Goal: Information Seeking & Learning: Learn about a topic

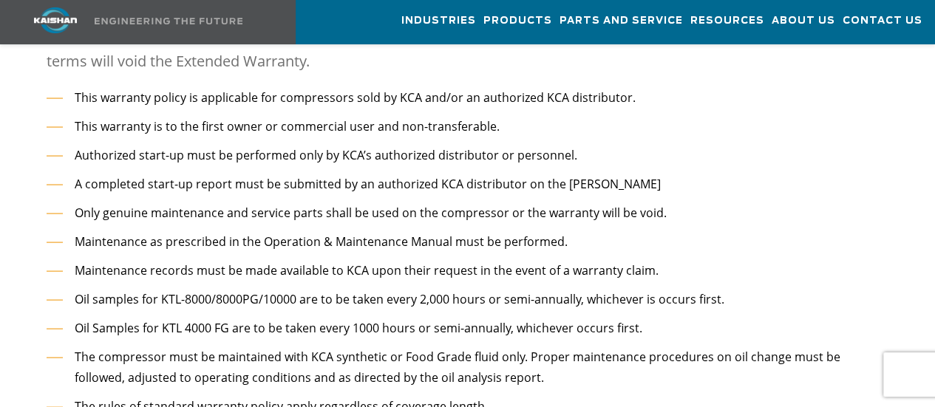
scroll to position [1699, 0]
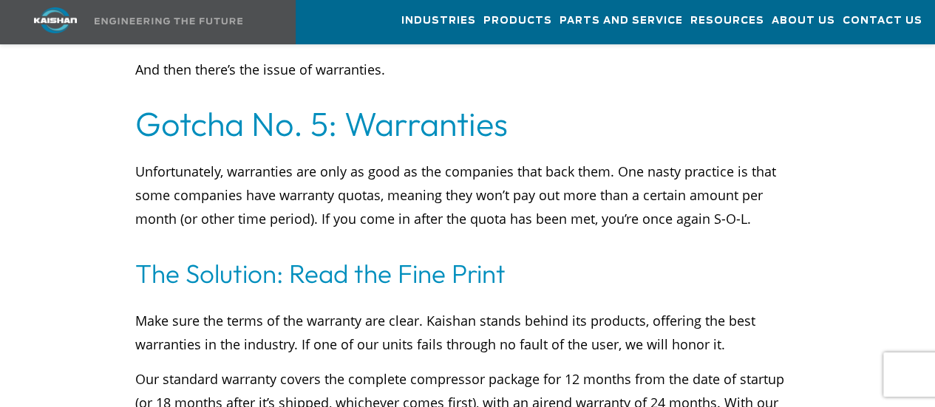
scroll to position [5024, 0]
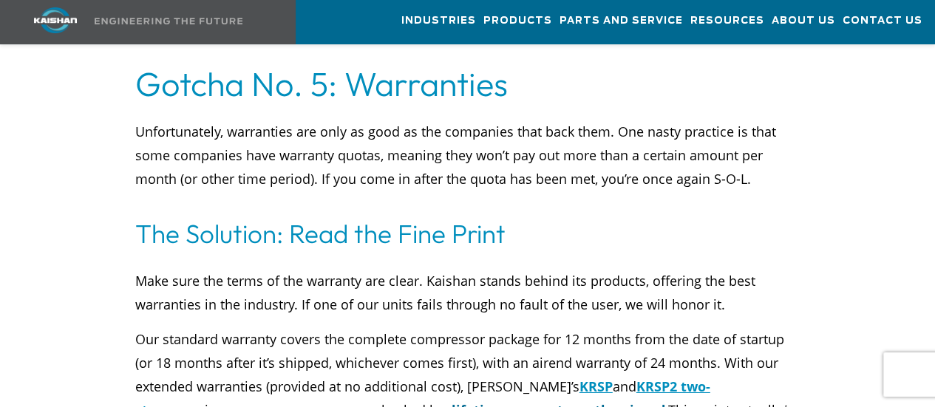
click at [451, 401] on link "lifetime warranty on the airend" at bounding box center [558, 410] width 214 height 18
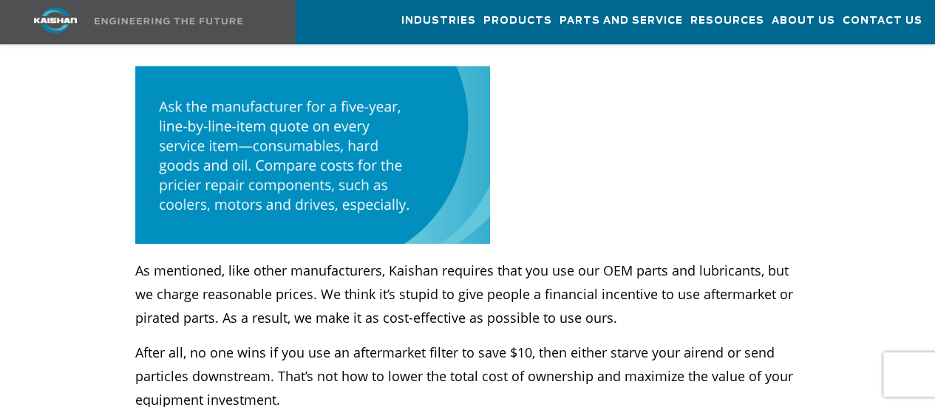
scroll to position [3620, 0]
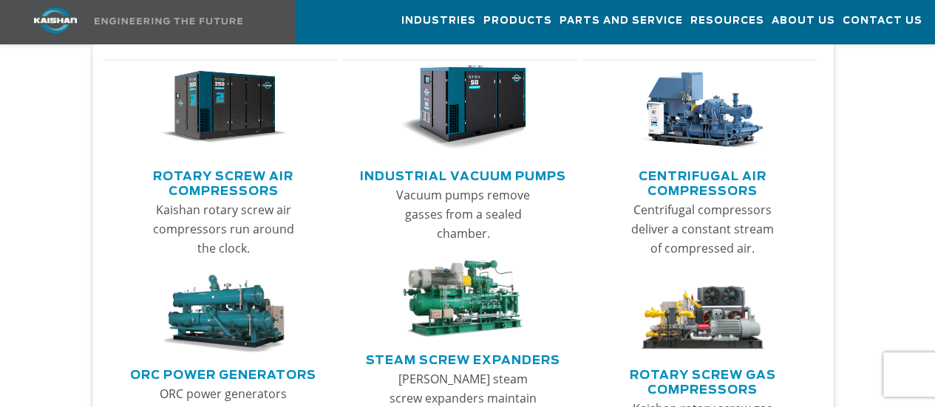
click at [192, 154] on link "Main menu" at bounding box center [224, 111] width 210 height 104
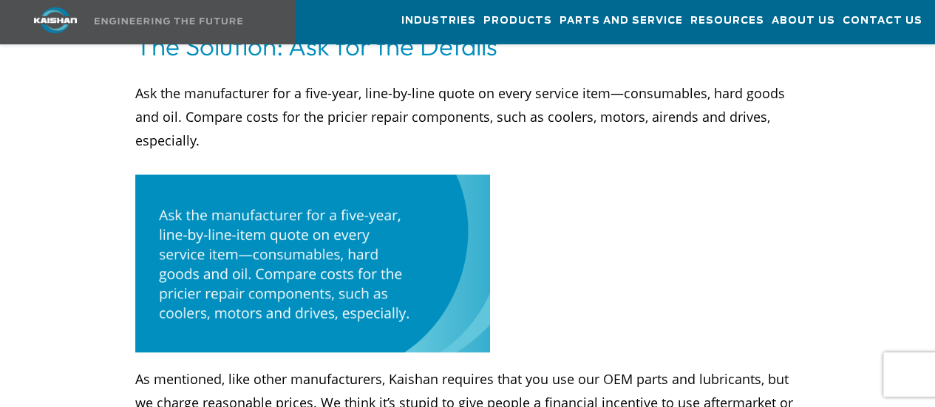
scroll to position [3615, 0]
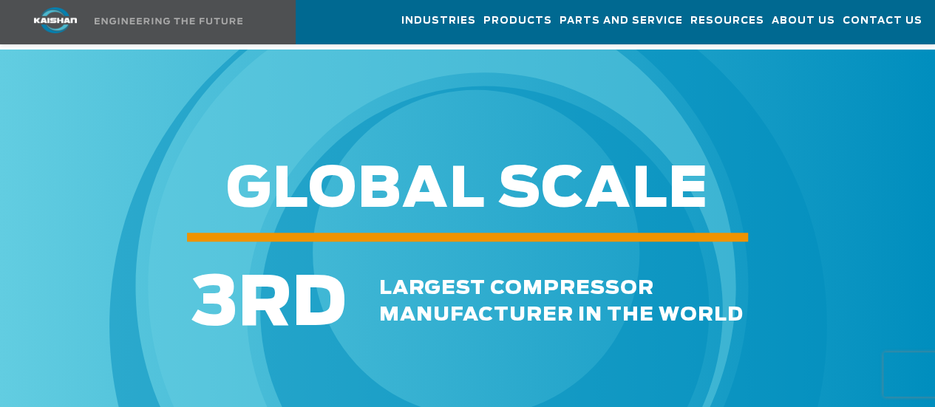
scroll to position [3325, 0]
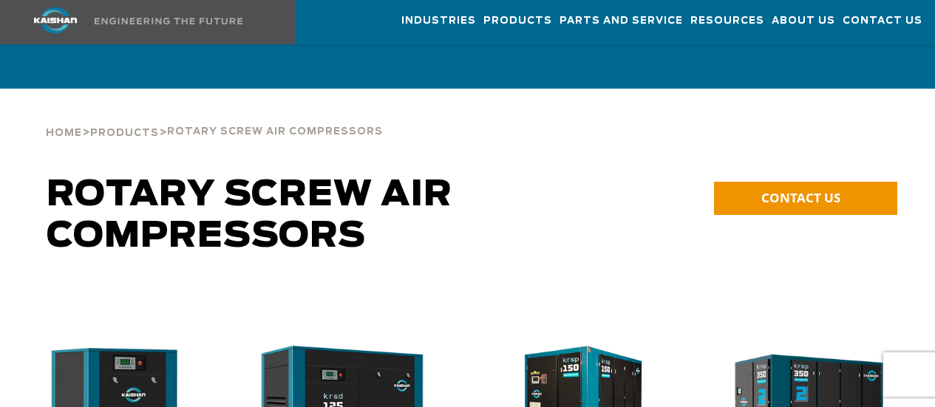
scroll to position [296, 0]
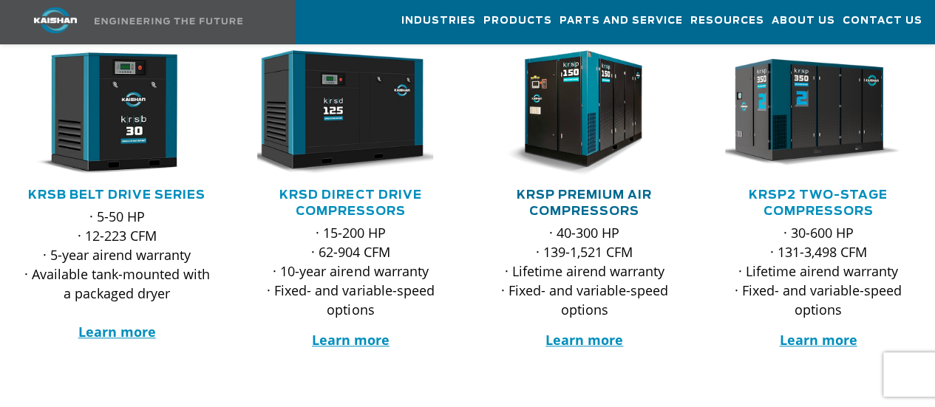
click at [605, 189] on link "KRSP Premium Air Compressors" at bounding box center [583, 203] width 135 height 28
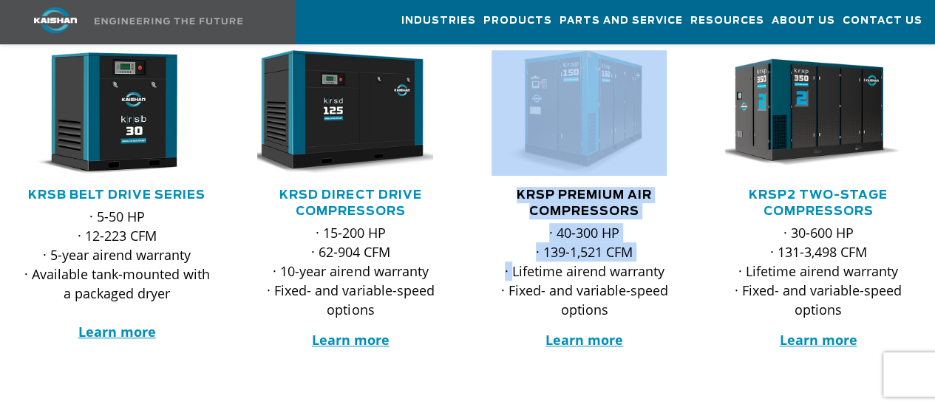
drag, startPoint x: 511, startPoint y: 244, endPoint x: 687, endPoint y: 254, distance: 176.1
click at [687, 254] on div ".path{fill:none;stroke:#333;stroke-miterlimit:10;stroke-width:1.5px;} KRSP Prem…" at bounding box center [584, 190] width 233 height 399
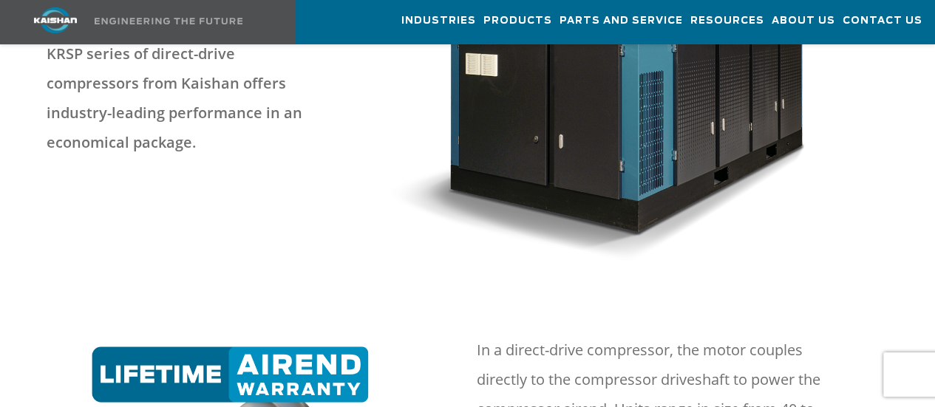
scroll to position [665, 0]
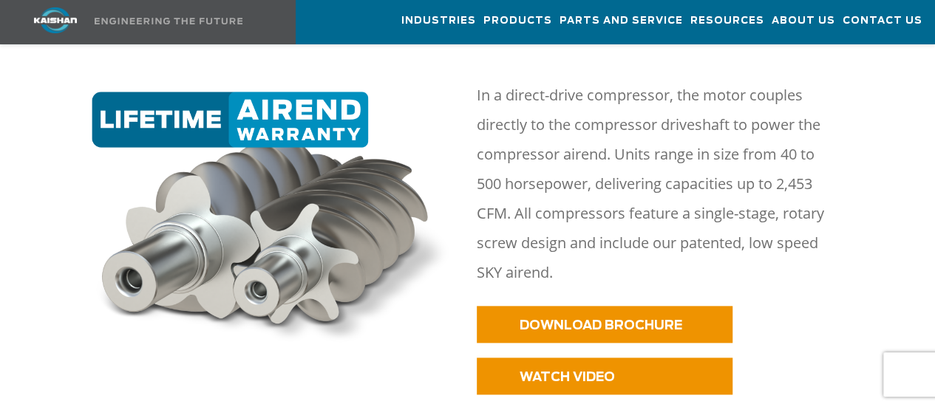
drag, startPoint x: 575, startPoint y: 301, endPoint x: 845, endPoint y: 250, distance: 275.0
click at [845, 250] on div "In a direct-drive compressor, the motor couples directly to the compressor driv…" at bounding box center [683, 193] width 430 height 225
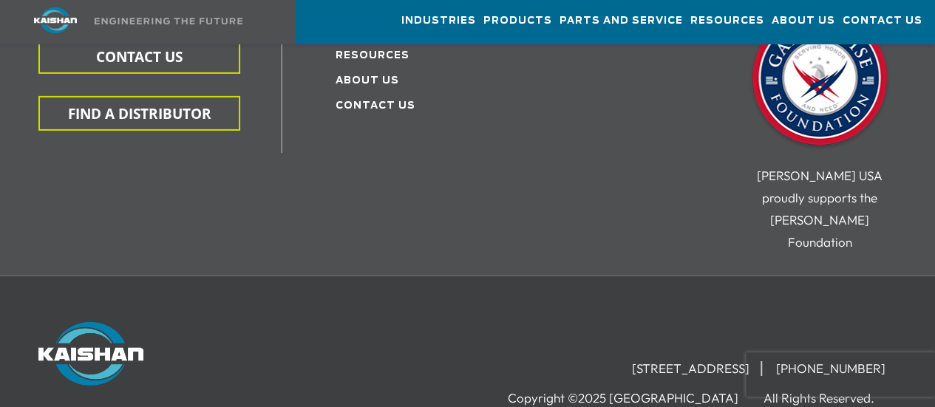
scroll to position [5176, 0]
